Goal: Transaction & Acquisition: Purchase product/service

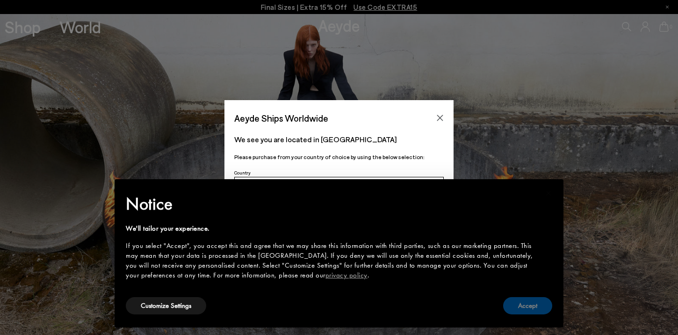
click at [534, 304] on button "Accept" at bounding box center [527, 305] width 49 height 17
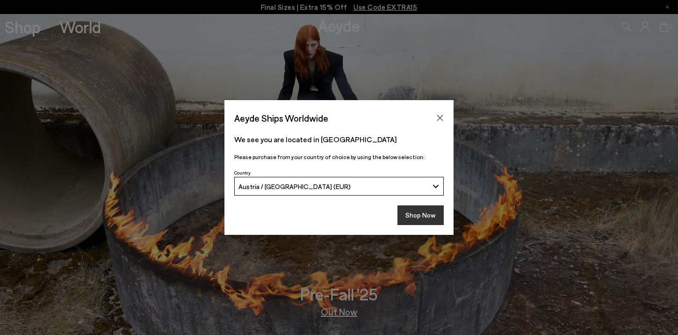
click at [423, 218] on button "Shop Now" at bounding box center [421, 215] width 46 height 20
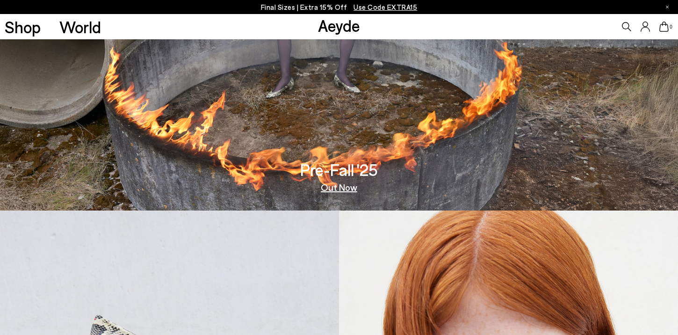
scroll to position [244, 0]
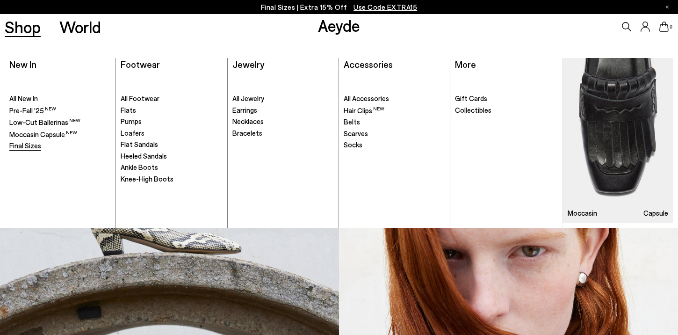
click at [17, 146] on span "Final Sizes" at bounding box center [25, 145] width 32 height 8
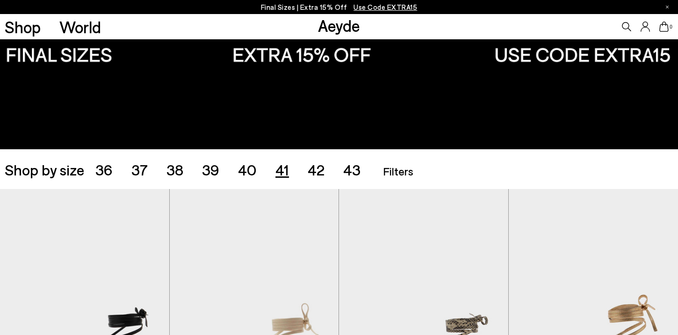
click at [282, 170] on span "41" at bounding box center [283, 169] width 14 height 18
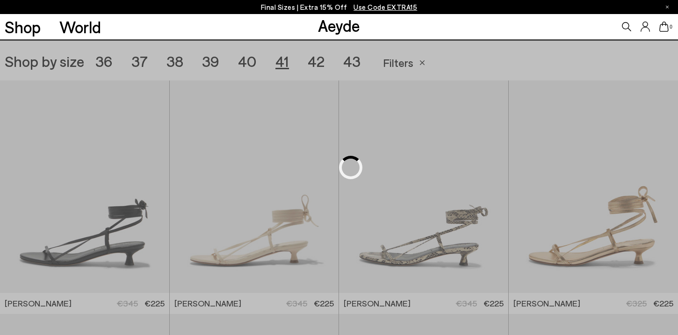
scroll to position [189, 0]
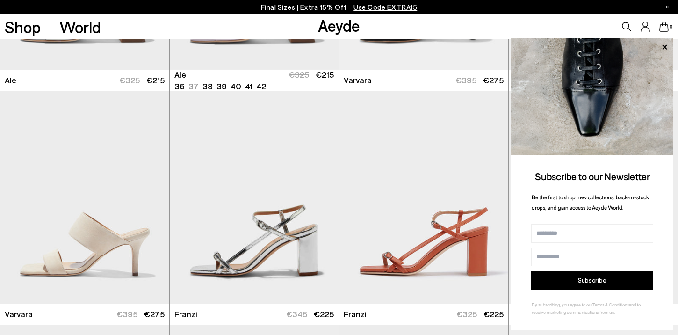
scroll to position [1580, 0]
click at [667, 47] on icon at bounding box center [665, 47] width 12 height 12
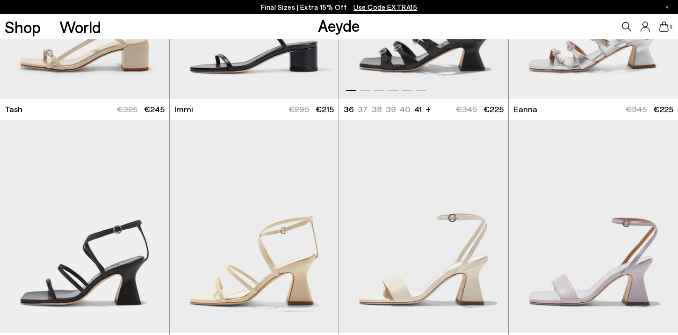
scroll to position [2064, 0]
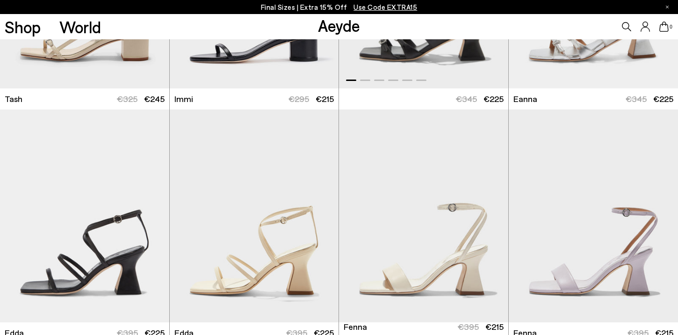
scroll to position [2028, 0]
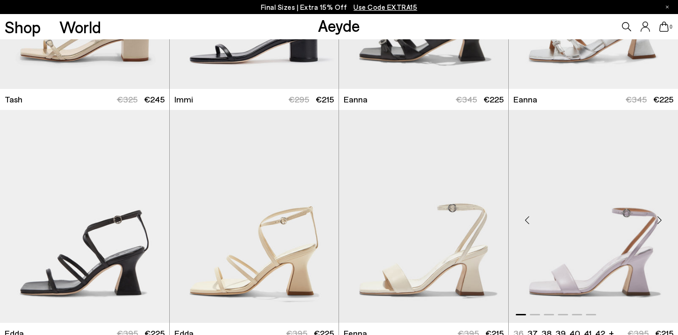
click at [573, 234] on img "1 / 6" at bounding box center [594, 216] width 170 height 213
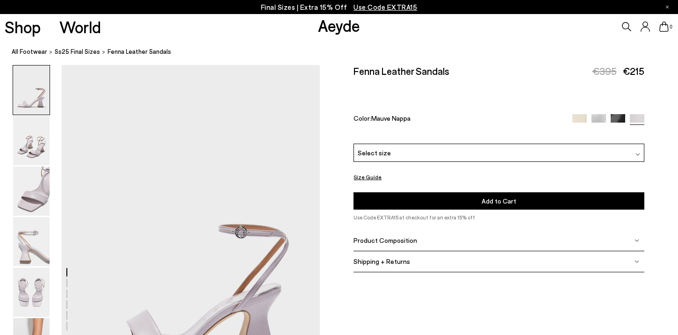
click at [489, 144] on div "Select size" at bounding box center [499, 153] width 291 height 18
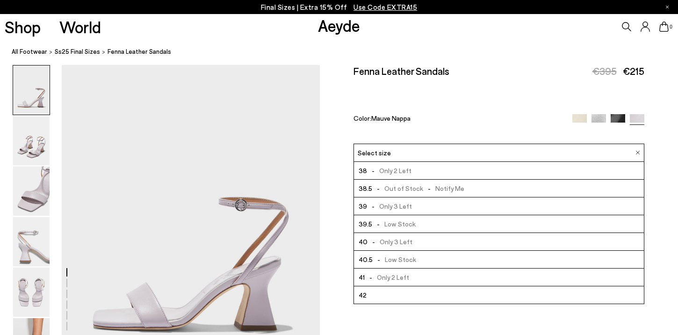
scroll to position [38, 0]
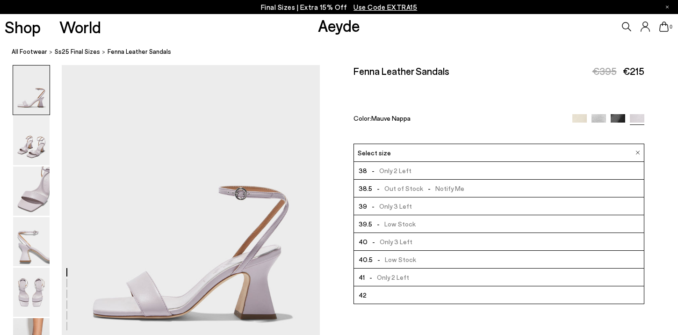
click at [387, 271] on span "- Only 2 Left" at bounding box center [387, 277] width 44 height 12
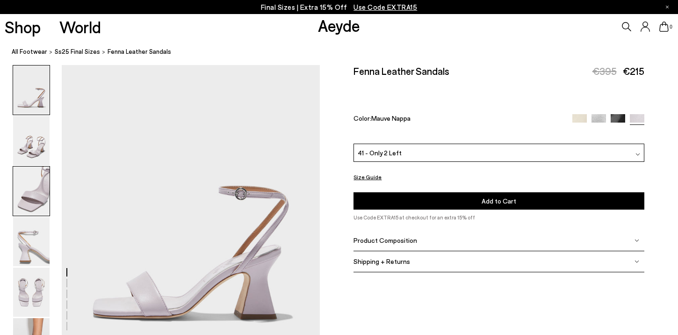
click at [34, 192] on img at bounding box center [31, 191] width 36 height 49
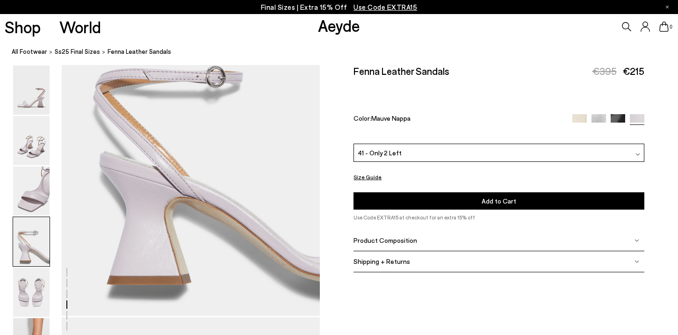
scroll to position [1133, 0]
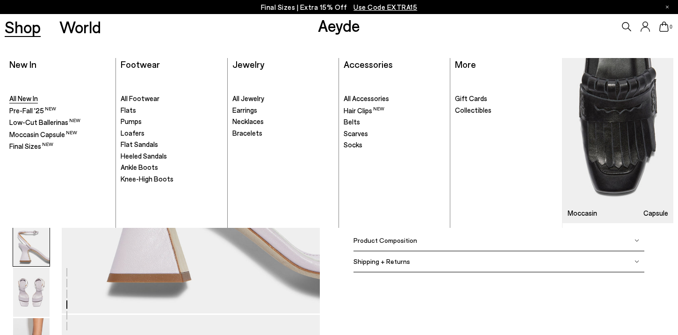
click at [20, 97] on span "All New In" at bounding box center [23, 98] width 29 height 8
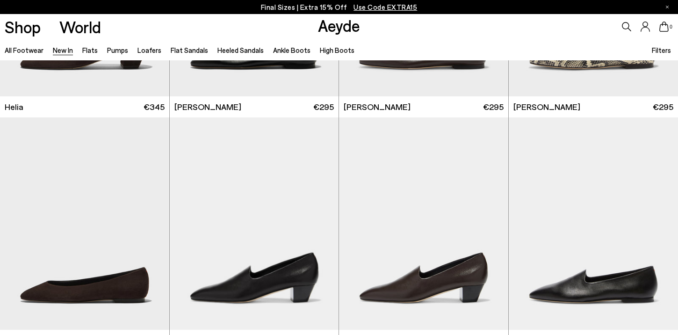
scroll to position [1928, 0]
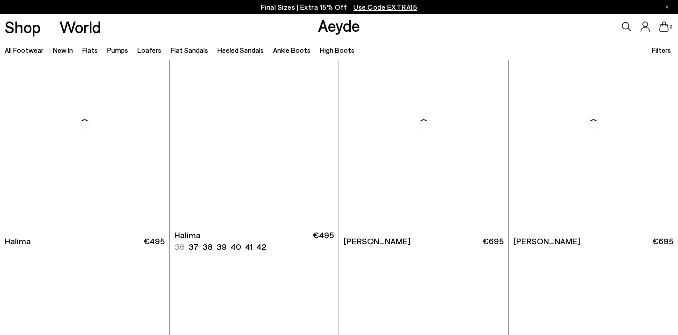
scroll to position [3674, 0]
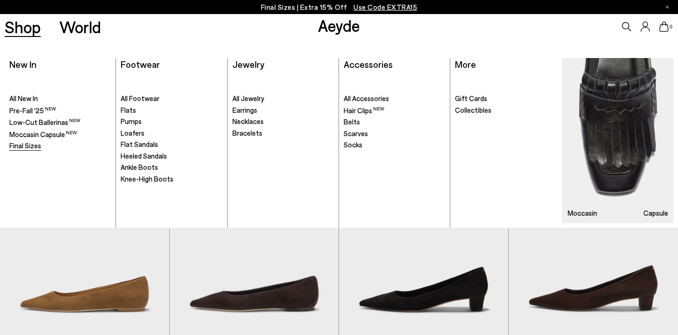
click at [32, 145] on span "Final Sizes" at bounding box center [25, 145] width 32 height 8
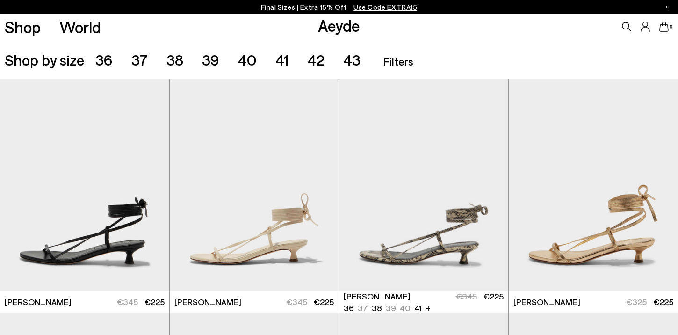
scroll to position [189, 0]
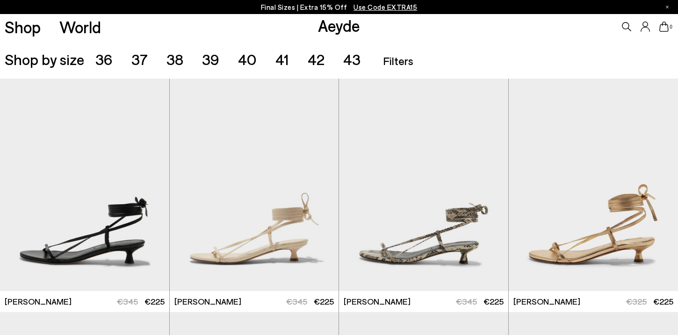
click at [289, 64] on ul "36 37 38 39 40 41 42 43" at bounding box center [237, 58] width 284 height 15
click at [284, 63] on span "41" at bounding box center [283, 59] width 14 height 18
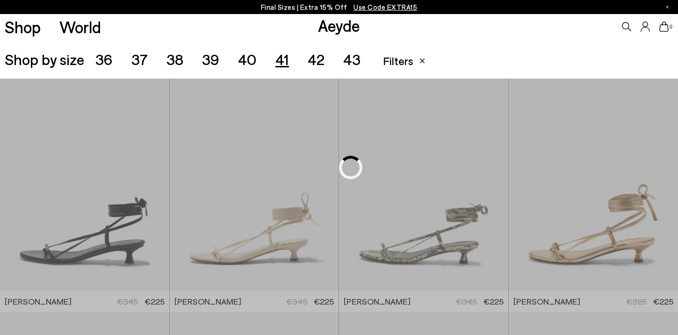
scroll to position [189, 0]
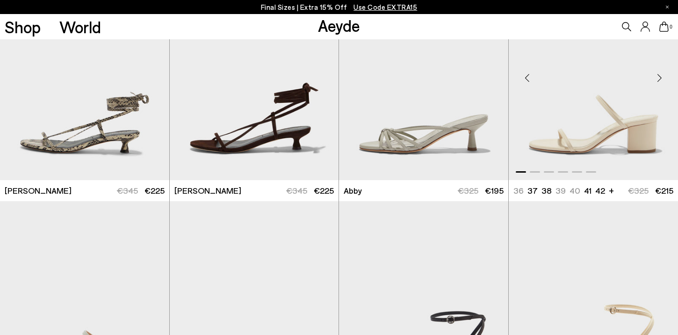
scroll to position [459, 0]
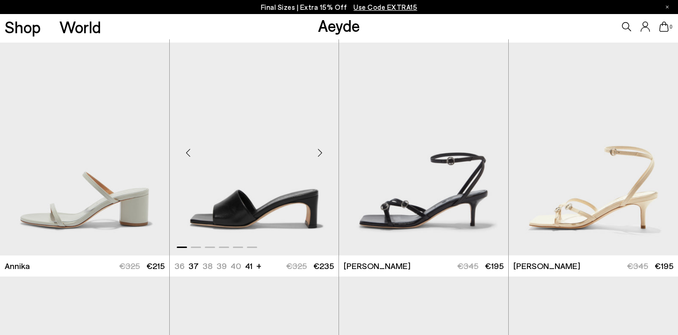
click at [322, 152] on div "Next slide" at bounding box center [320, 153] width 28 height 28
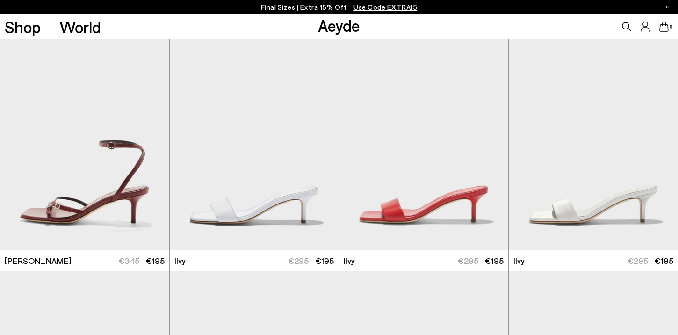
scroll to position [699, 0]
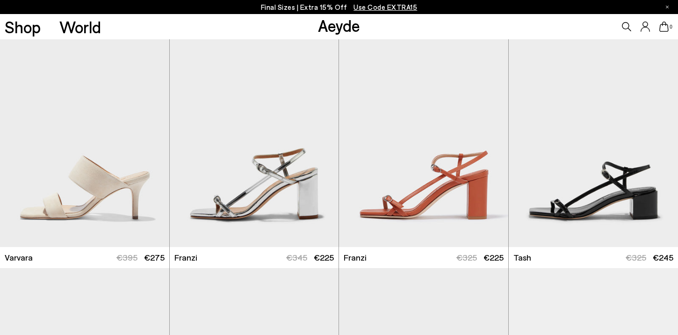
scroll to position [1638, 0]
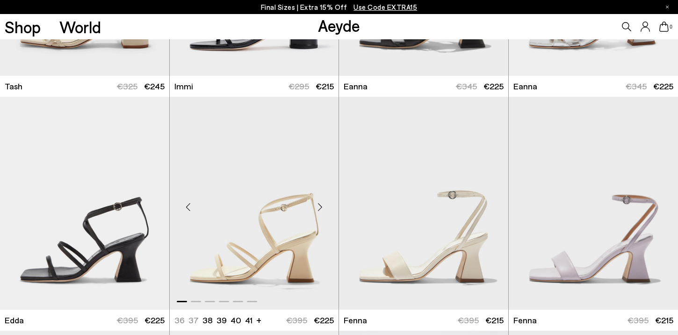
scroll to position [2034, 0]
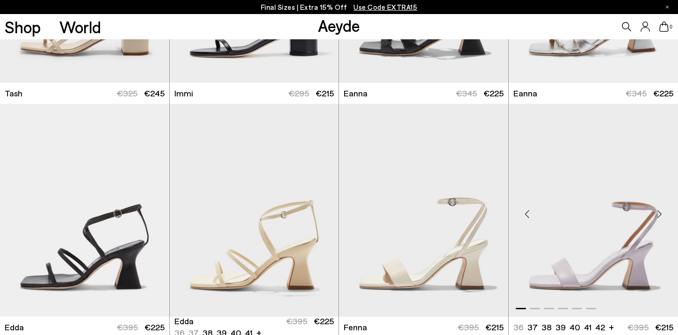
click at [597, 231] on img "1 / 6" at bounding box center [594, 210] width 170 height 213
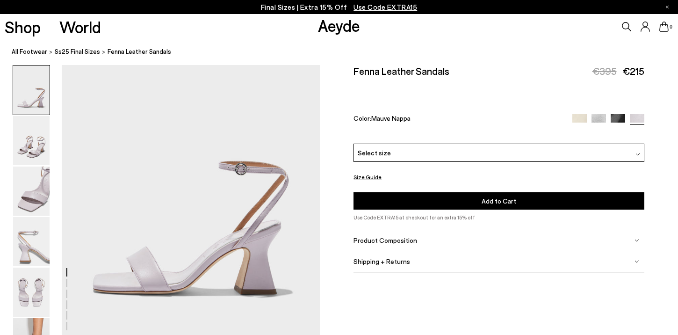
scroll to position [88, 0]
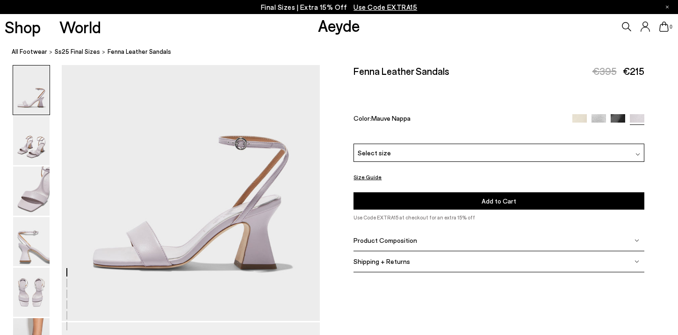
click at [432, 202] on div "Fenna Leather Sandals €395 €215 Color: Mauve Nappa Please Select a Color Mauve …" at bounding box center [499, 147] width 291 height 165
click at [425, 230] on div "Product Composition" at bounding box center [499, 240] width 291 height 21
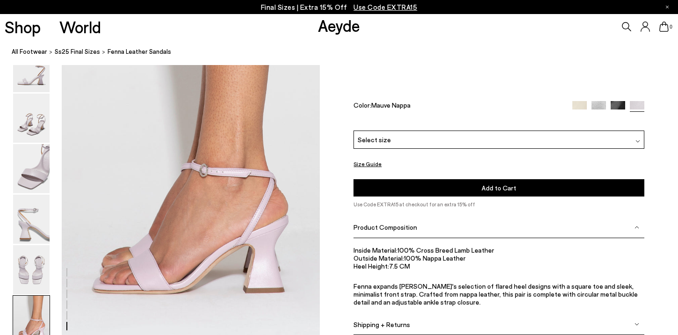
scroll to position [1794, 0]
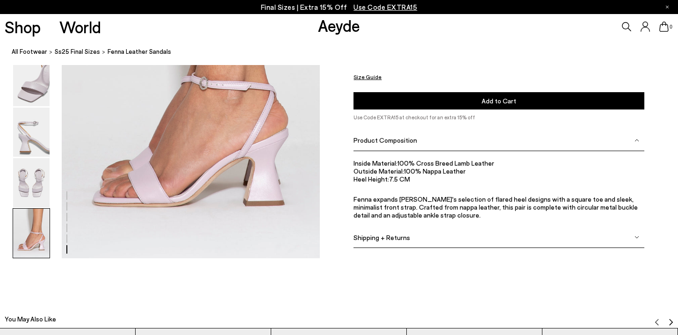
click at [33, 211] on img at bounding box center [31, 233] width 36 height 49
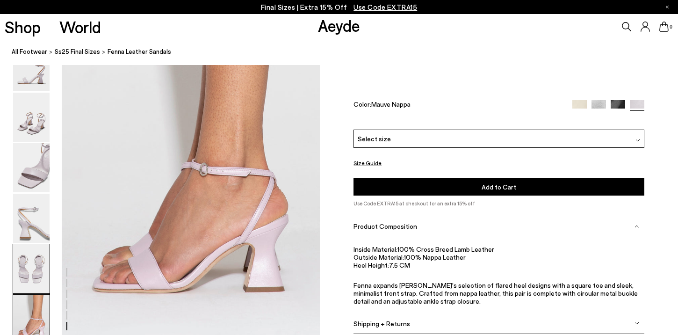
click at [32, 255] on img at bounding box center [31, 268] width 36 height 49
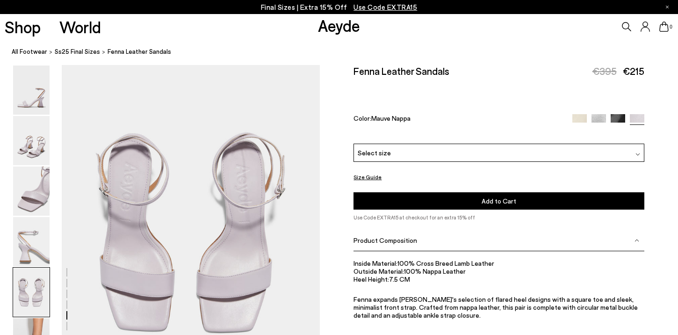
scroll to position [1384, 0]
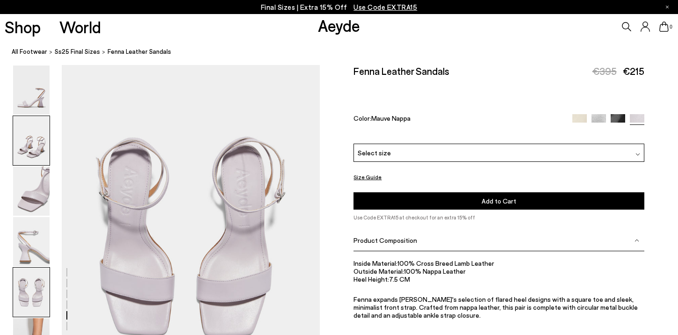
click at [38, 143] on img at bounding box center [31, 140] width 36 height 49
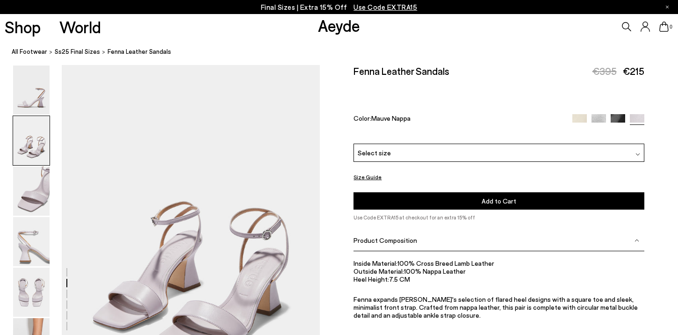
scroll to position [347, 0]
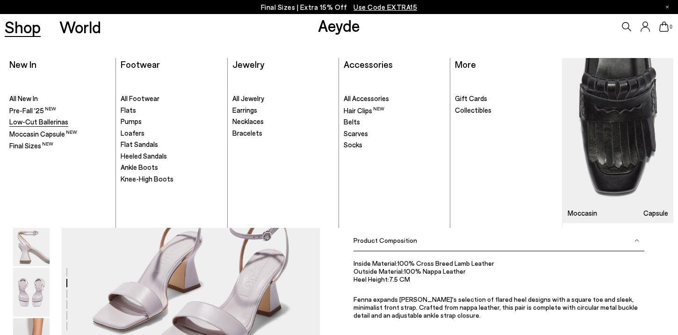
click at [50, 123] on span "Low-Cut Ballerinas" at bounding box center [38, 121] width 59 height 8
